Goal: Information Seeking & Learning: Learn about a topic

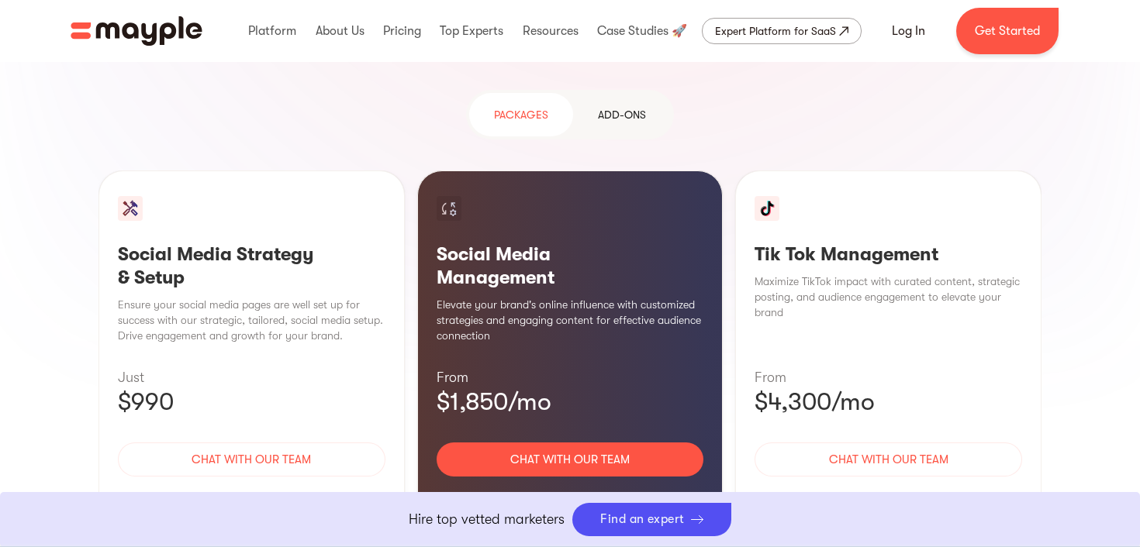
scroll to position [1500, 0]
click at [827, 211] on div "Tik Tok Management Maximize TikTok impact with curated content, strategic posti…" at bounding box center [888, 358] width 306 height 377
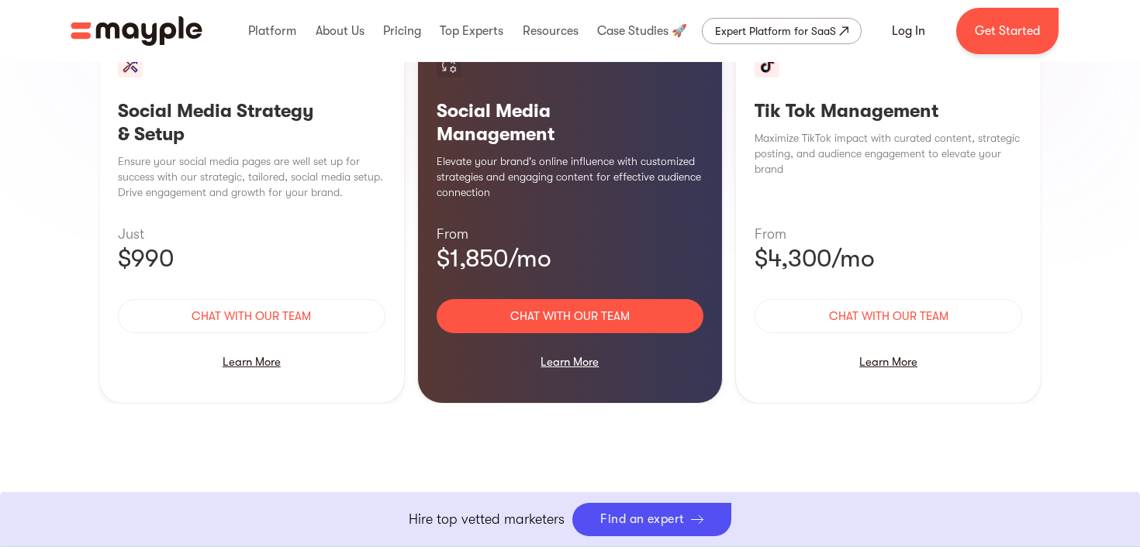
scroll to position [1946, 0]
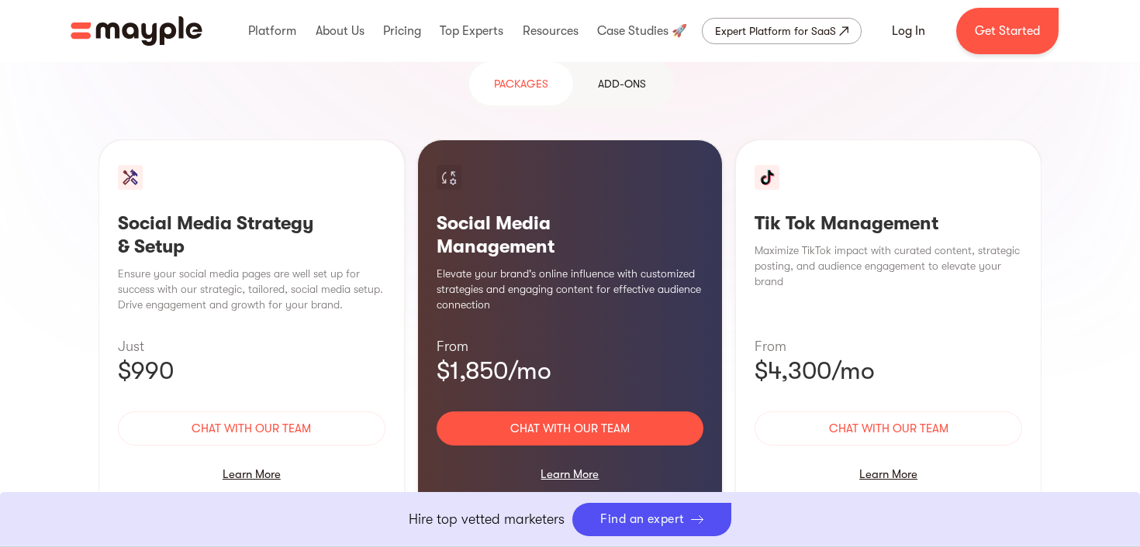
scroll to position [1522, 0]
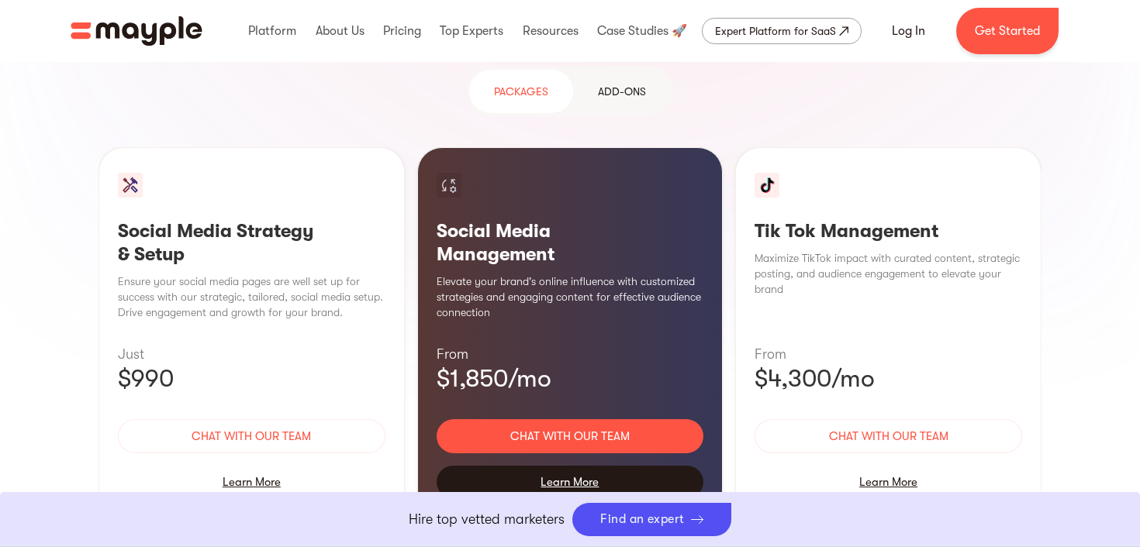
click at [579, 466] on div "Learn More" at bounding box center [571, 482] width 268 height 33
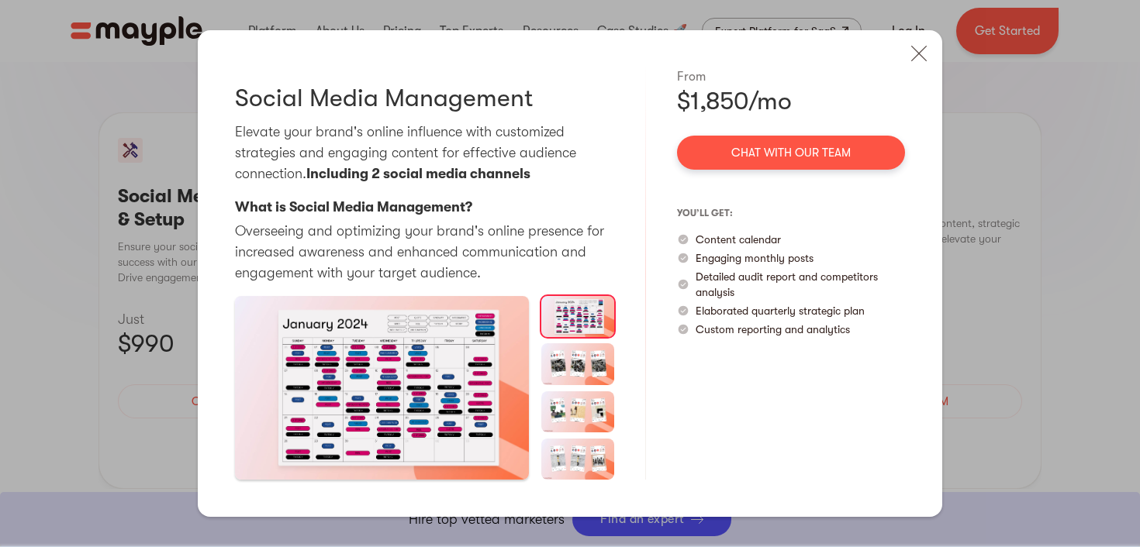
scroll to position [1558, 0]
drag, startPoint x: 552, startPoint y: 340, endPoint x: 584, endPoint y: 340, distance: 31.8
click at [585, 340] on div at bounding box center [578, 388] width 74 height 184
click at [588, 364] on img at bounding box center [578, 364] width 74 height 41
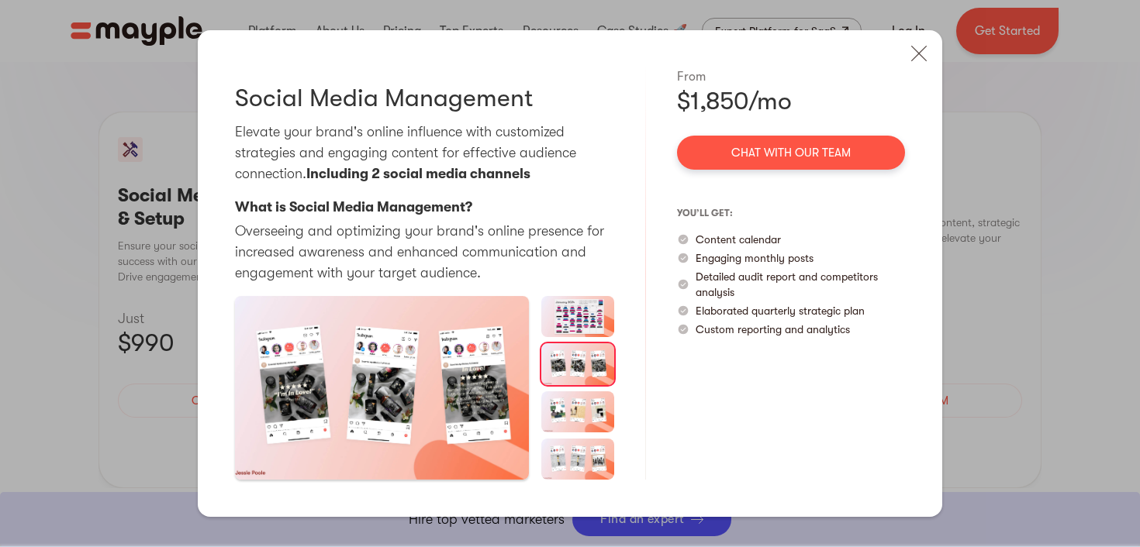
click at [583, 396] on img at bounding box center [578, 412] width 74 height 41
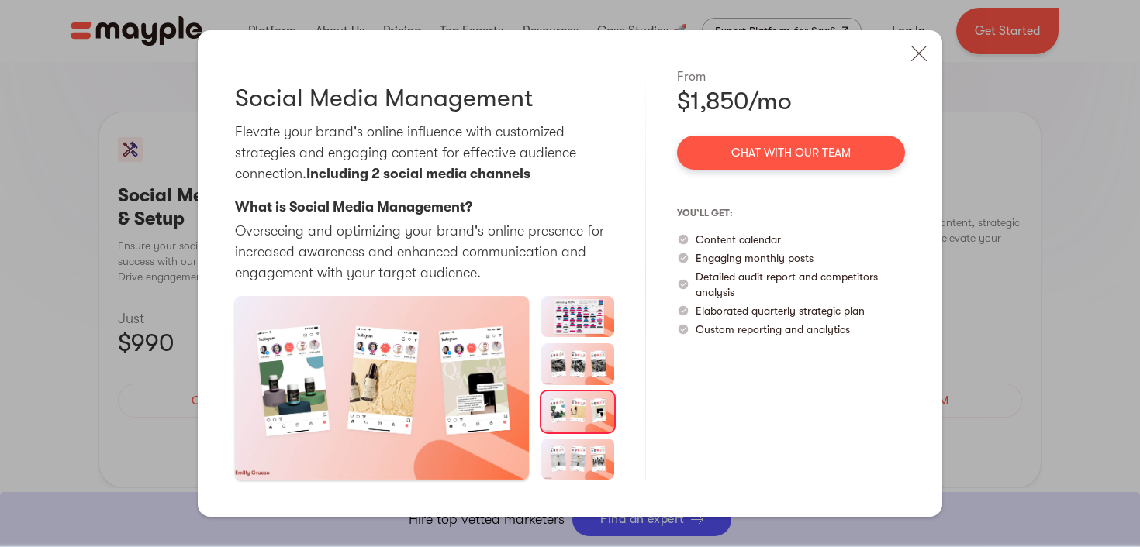
click at [592, 444] on img at bounding box center [578, 459] width 74 height 41
